Goal: Task Accomplishment & Management: Use online tool/utility

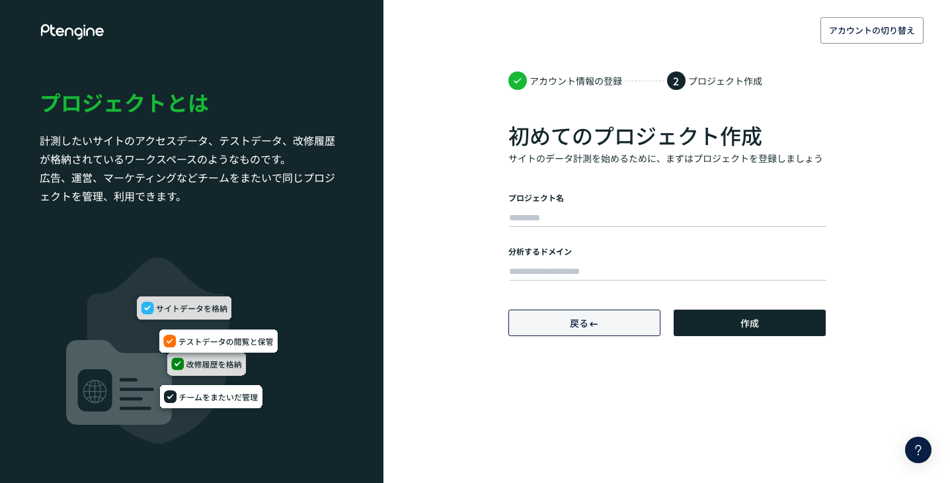
click at [583, 315] on span "戻る" at bounding box center [584, 322] width 29 height 26
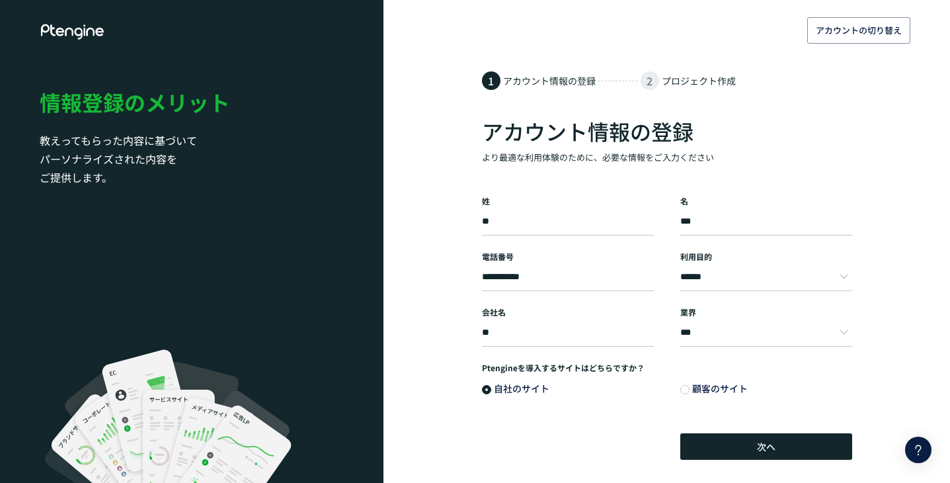
click at [925, 446] on icon at bounding box center [919, 450] width 16 height 16
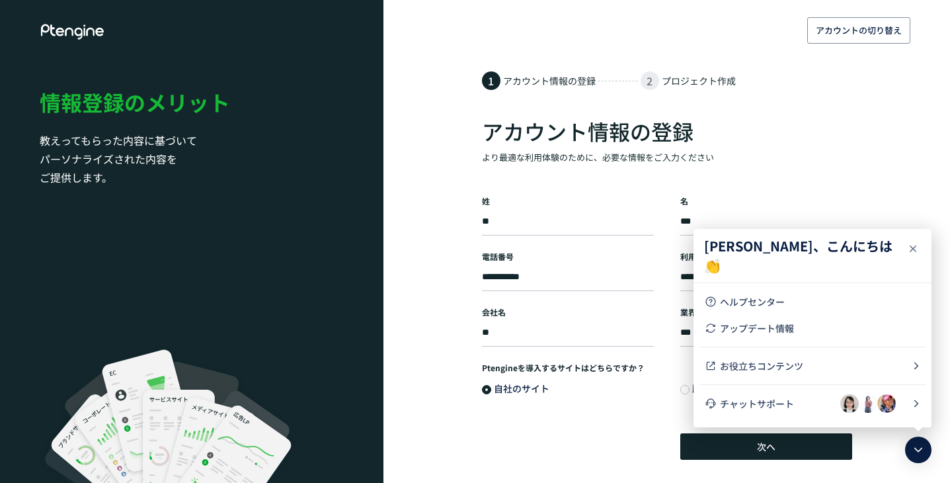
click at [919, 247] on icon at bounding box center [913, 249] width 16 height 16
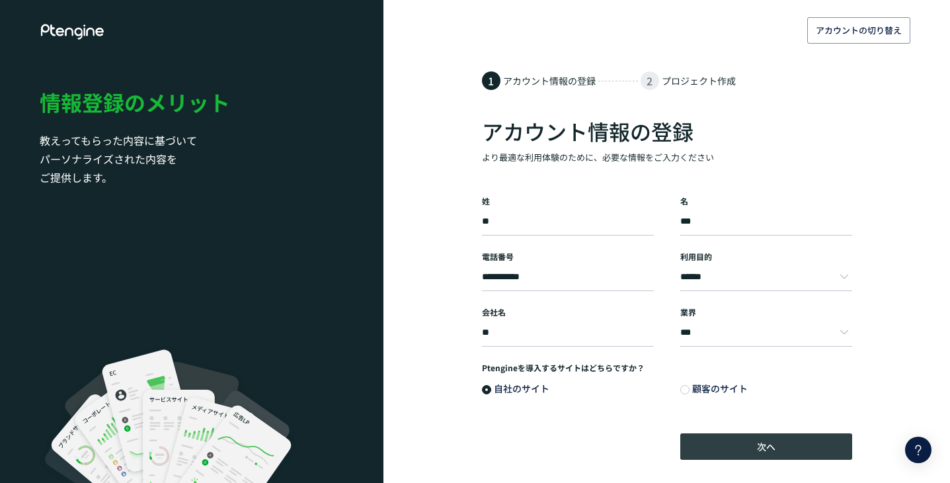
click at [817, 446] on button "次へ" at bounding box center [766, 446] width 172 height 26
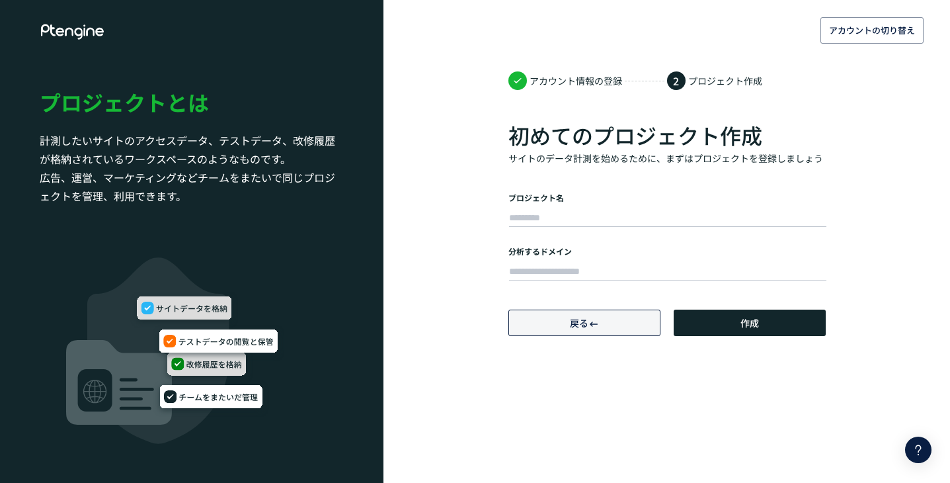
click at [618, 329] on button "戻る" at bounding box center [585, 322] width 152 height 26
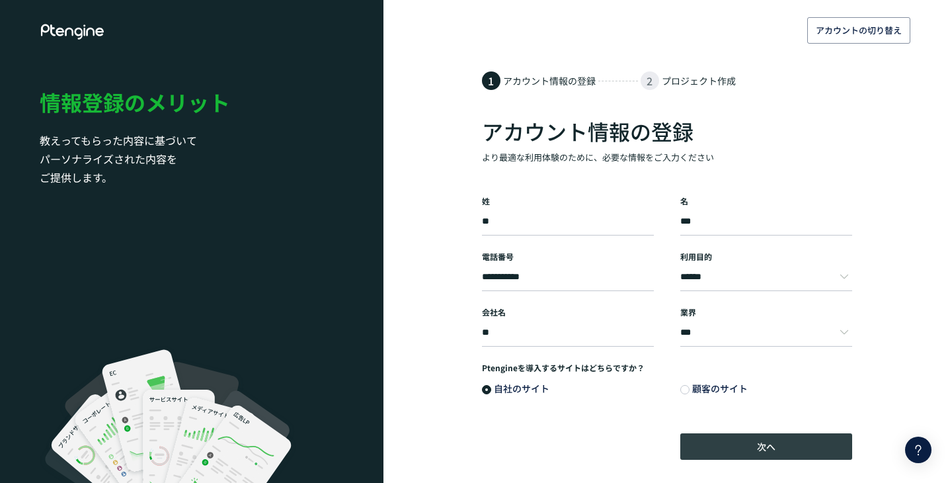
click at [788, 449] on button "次へ" at bounding box center [766, 446] width 172 height 26
click at [810, 447] on button "次へ" at bounding box center [766, 446] width 172 height 26
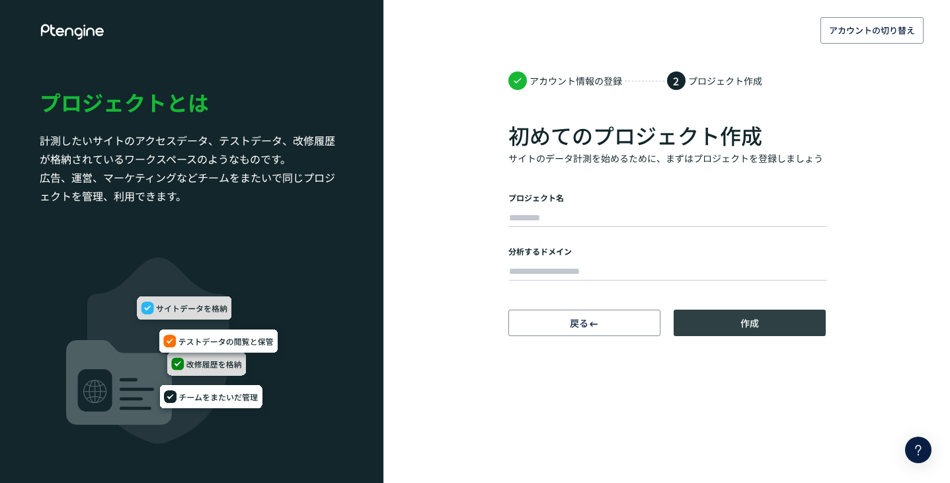
click at [769, 318] on button "作成" at bounding box center [750, 322] width 152 height 26
click at [767, 319] on button "作成" at bounding box center [750, 322] width 152 height 26
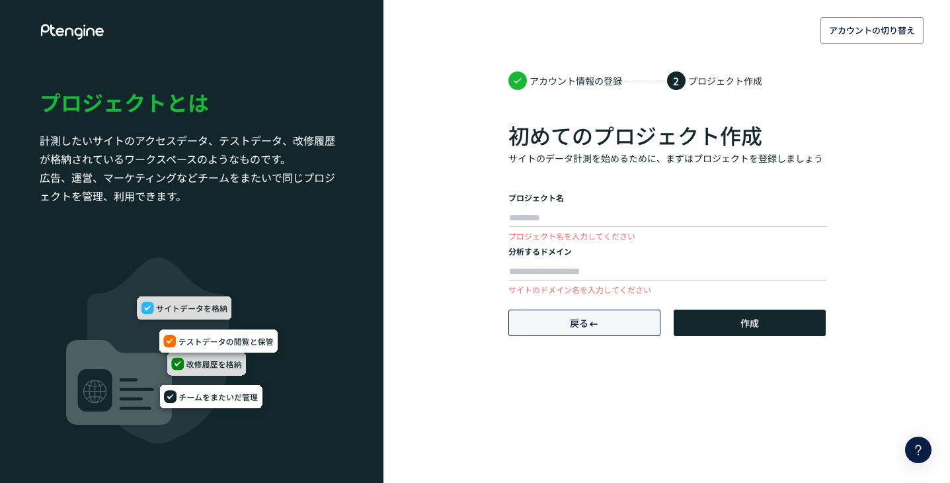
click at [625, 317] on button "戻る" at bounding box center [585, 322] width 152 height 26
